Goal: Task Accomplishment & Management: Use online tool/utility

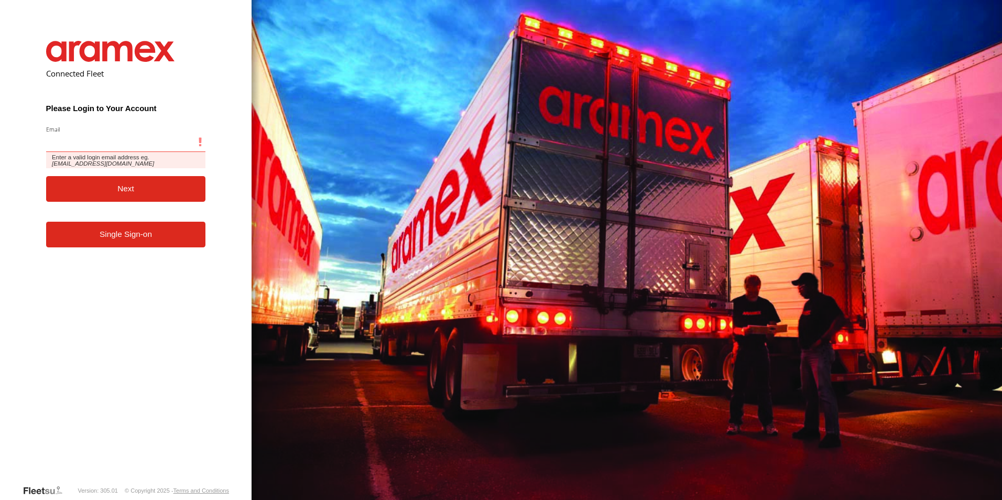
click at [129, 144] on input "Email" at bounding box center [126, 142] width 160 height 19
type input "**********"
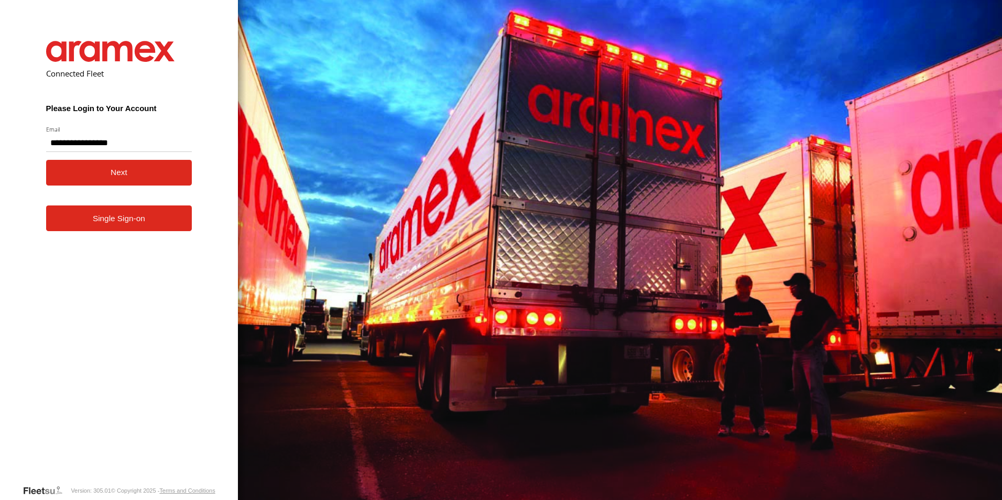
click at [95, 169] on button "Next" at bounding box center [119, 173] width 146 height 26
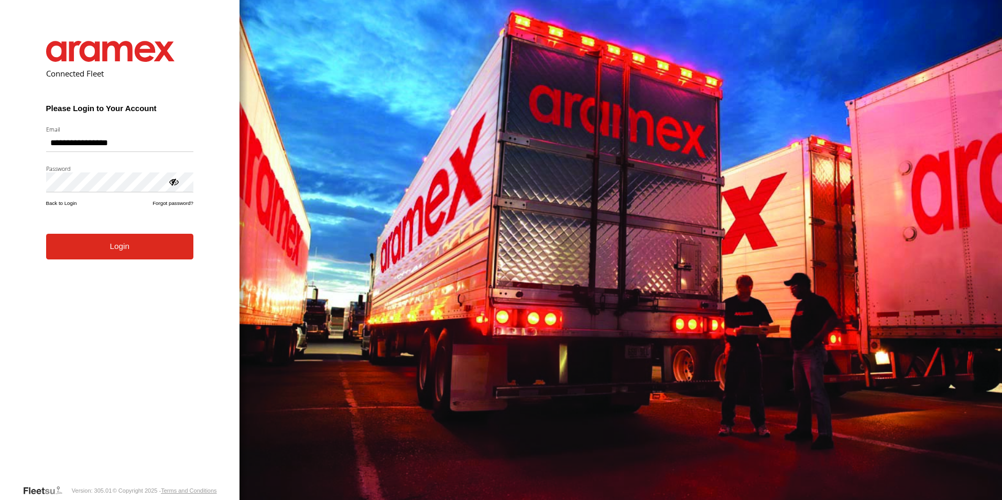
click at [83, 255] on button "Login" at bounding box center [119, 247] width 147 height 26
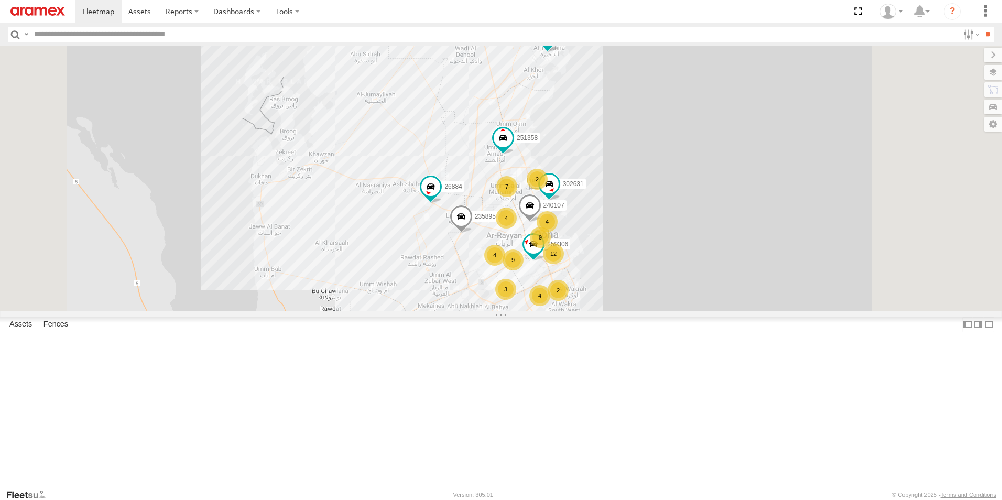
click at [138, 32] on input "text" at bounding box center [494, 34] width 928 height 15
type input "******"
click at [981, 27] on input "**" at bounding box center [987, 34] width 12 height 15
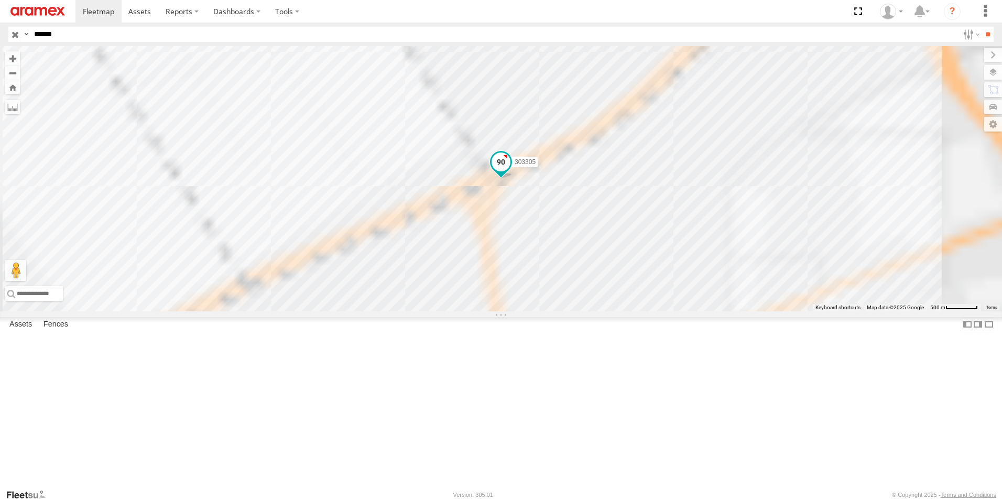
click at [510, 171] on span at bounding box center [500, 161] width 19 height 19
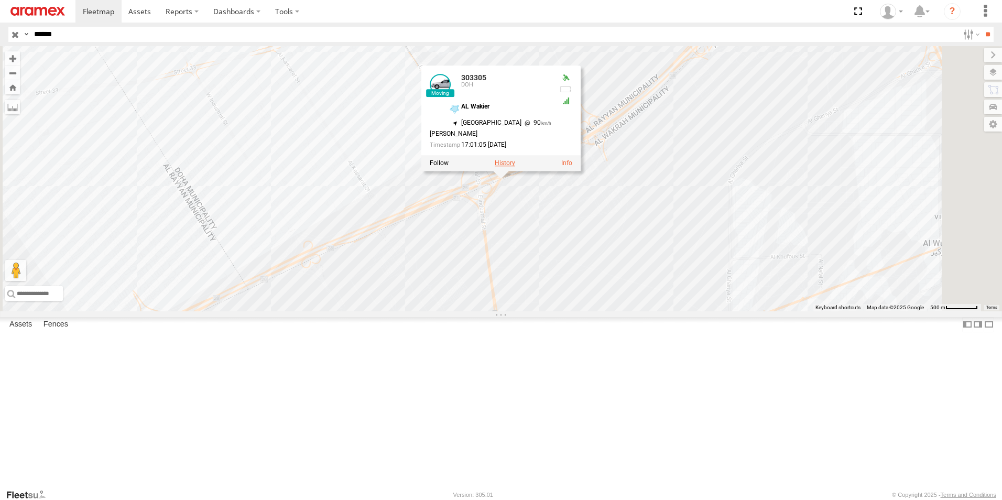
click at [515, 167] on label at bounding box center [505, 162] width 20 height 7
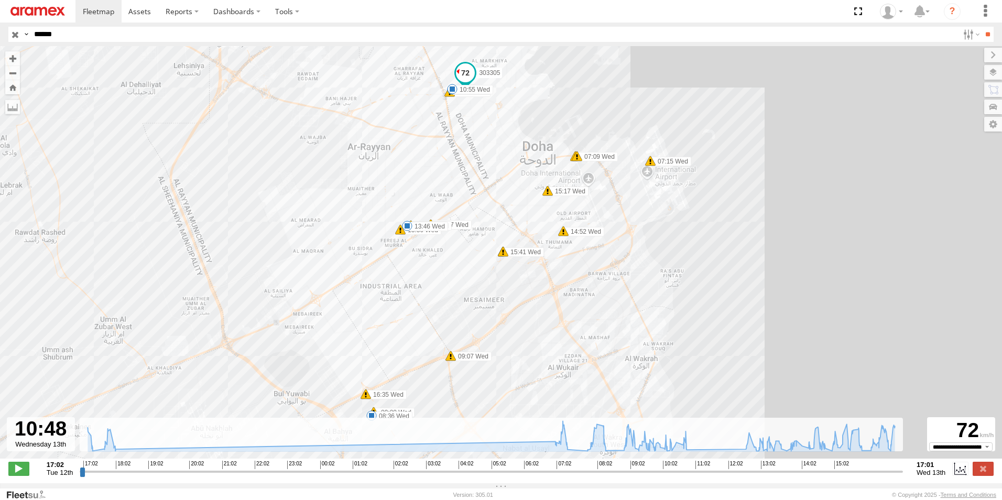
click at [688, 475] on input "range" at bounding box center [491, 471] width 823 height 10
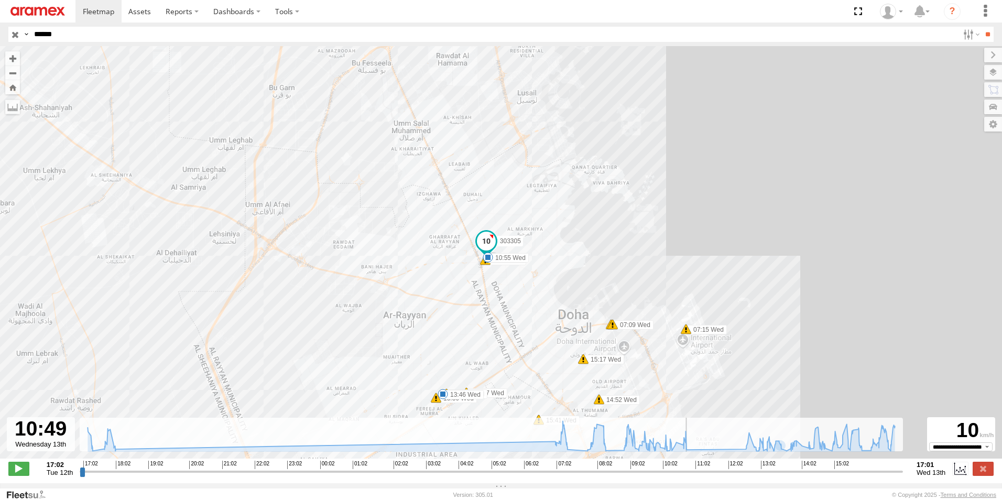
click at [688, 476] on input "range" at bounding box center [491, 471] width 823 height 10
click at [13, 474] on span at bounding box center [18, 469] width 21 height 14
drag, startPoint x: 691, startPoint y: 474, endPoint x: 750, endPoint y: 477, distance: 58.7
click at [750, 476] on input "range" at bounding box center [491, 471] width 823 height 10
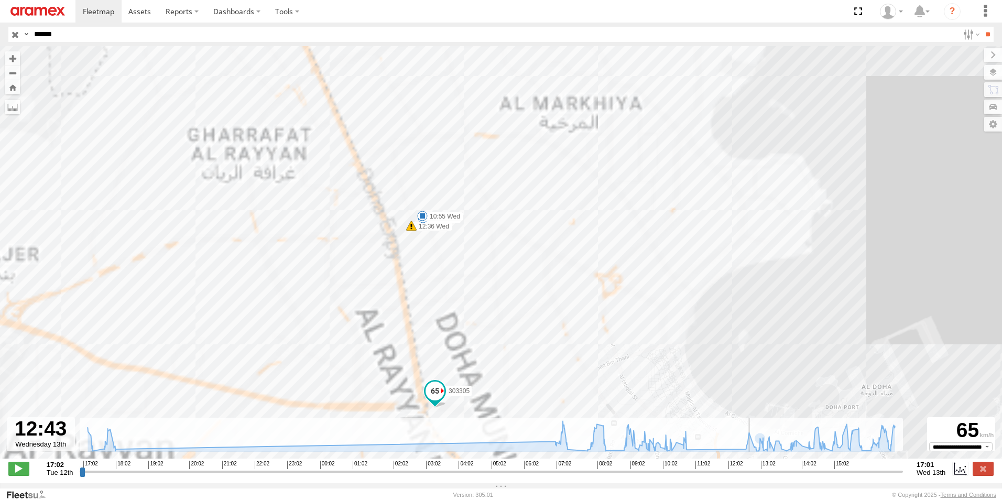
drag, startPoint x: 565, startPoint y: 160, endPoint x: 478, endPoint y: 275, distance: 143.6
click at [497, 311] on div "303305 17:53 Tue 07:09 Wed 07:09 Wed 07:15 Wed 08:36 Wed 09:00 Wed 09:07 Wed 09…" at bounding box center [501, 257] width 1002 height 423
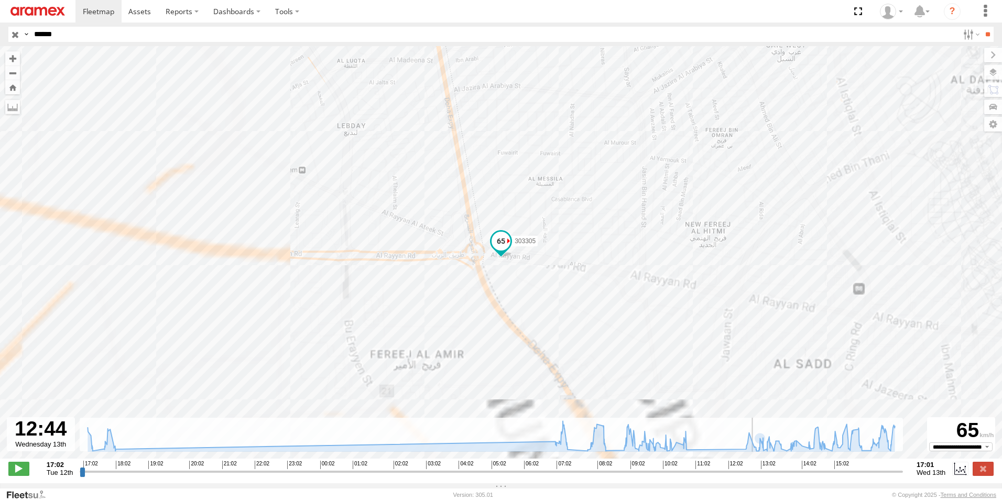
drag, startPoint x: 460, startPoint y: 203, endPoint x: 446, endPoint y: 332, distance: 130.1
click at [446, 332] on div "303305 17:53 Tue 07:09 Wed 07:09 Wed 07:15 Wed 08:36 Wed 09:00 Wed 09:07 Wed 09…" at bounding box center [501, 257] width 1002 height 423
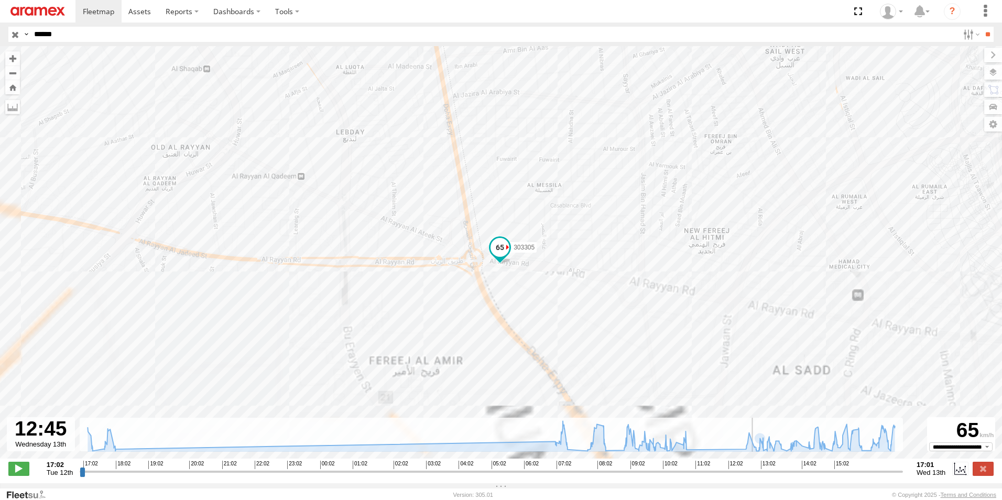
drag, startPoint x: 506, startPoint y: 196, endPoint x: 498, endPoint y: 321, distance: 125.0
click at [500, 323] on div "303305 17:53 Tue 07:09 Wed 07:09 Wed 07:15 Wed 08:36 Wed 09:00 Wed 09:07 Wed 09…" at bounding box center [501, 257] width 1002 height 423
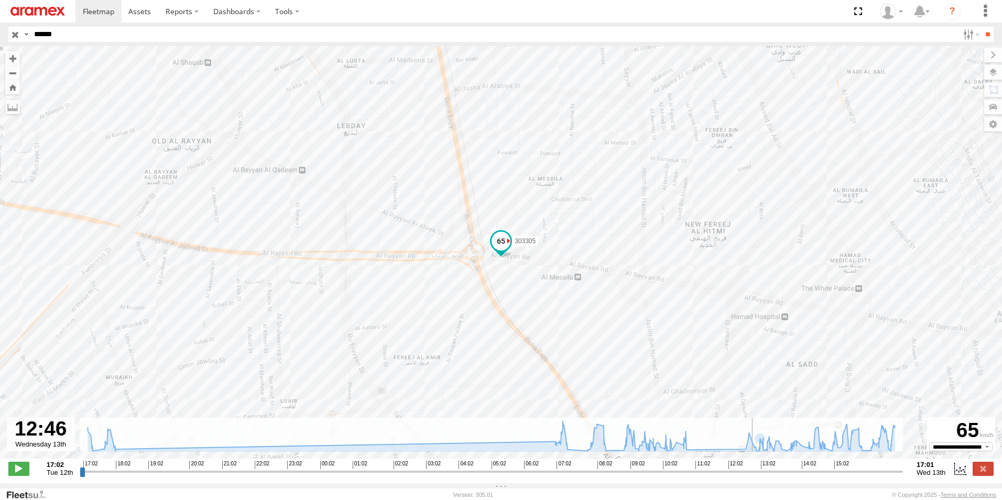
drag, startPoint x: 489, startPoint y: 425, endPoint x: 483, endPoint y: 434, distance: 10.5
click at [483, 434] on div "← Move left → Move right ↑ Move up ↓ Move down + Zoom in - Zoom out Home Jump l…" at bounding box center [501, 264] width 1002 height 437
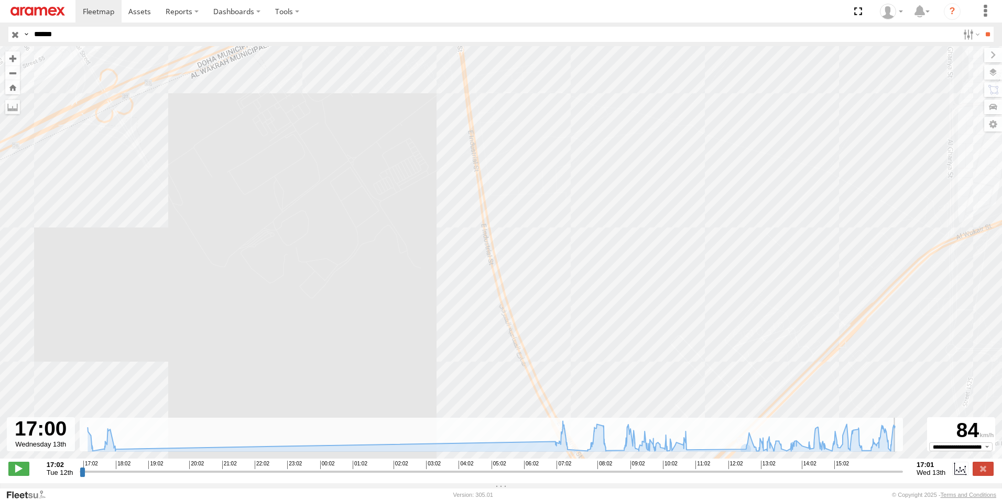
type input "**********"
